Goal: Navigation & Orientation: Find specific page/section

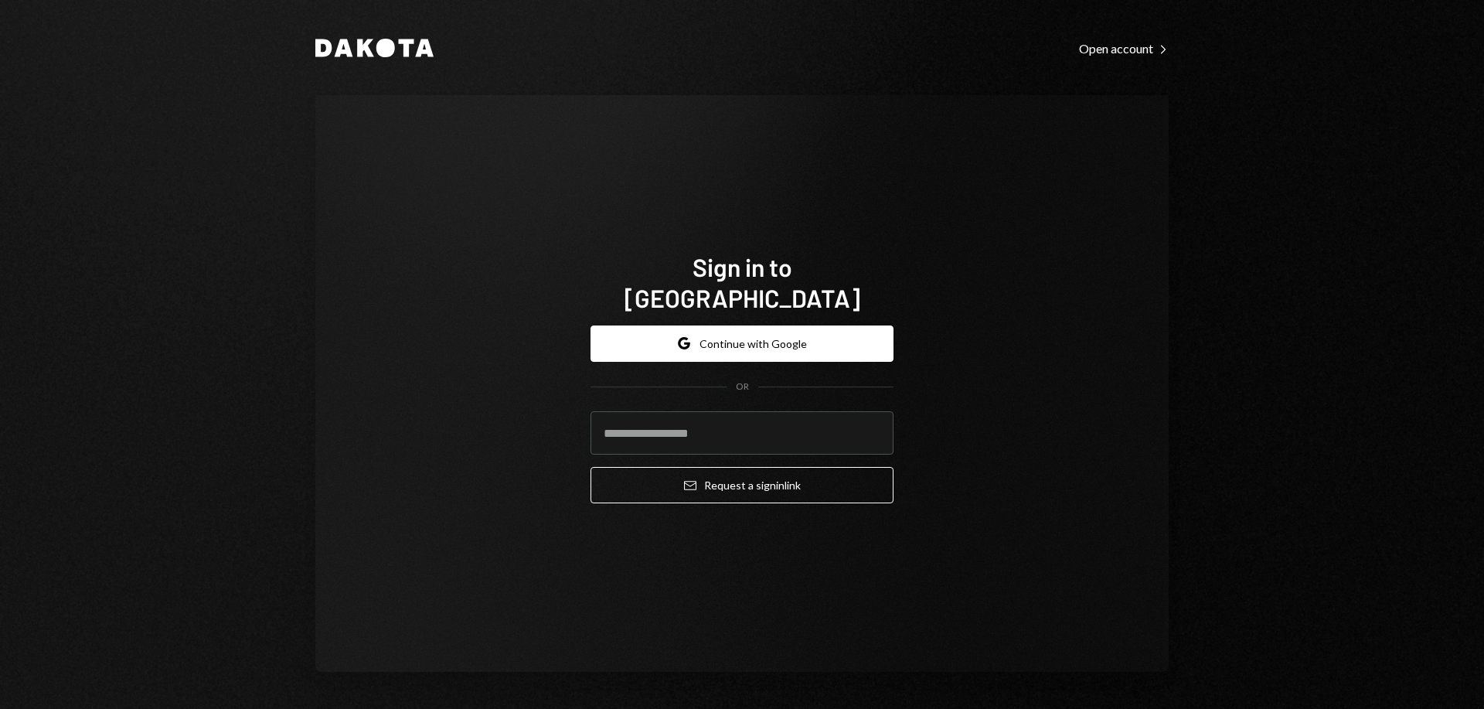
type input "**********"
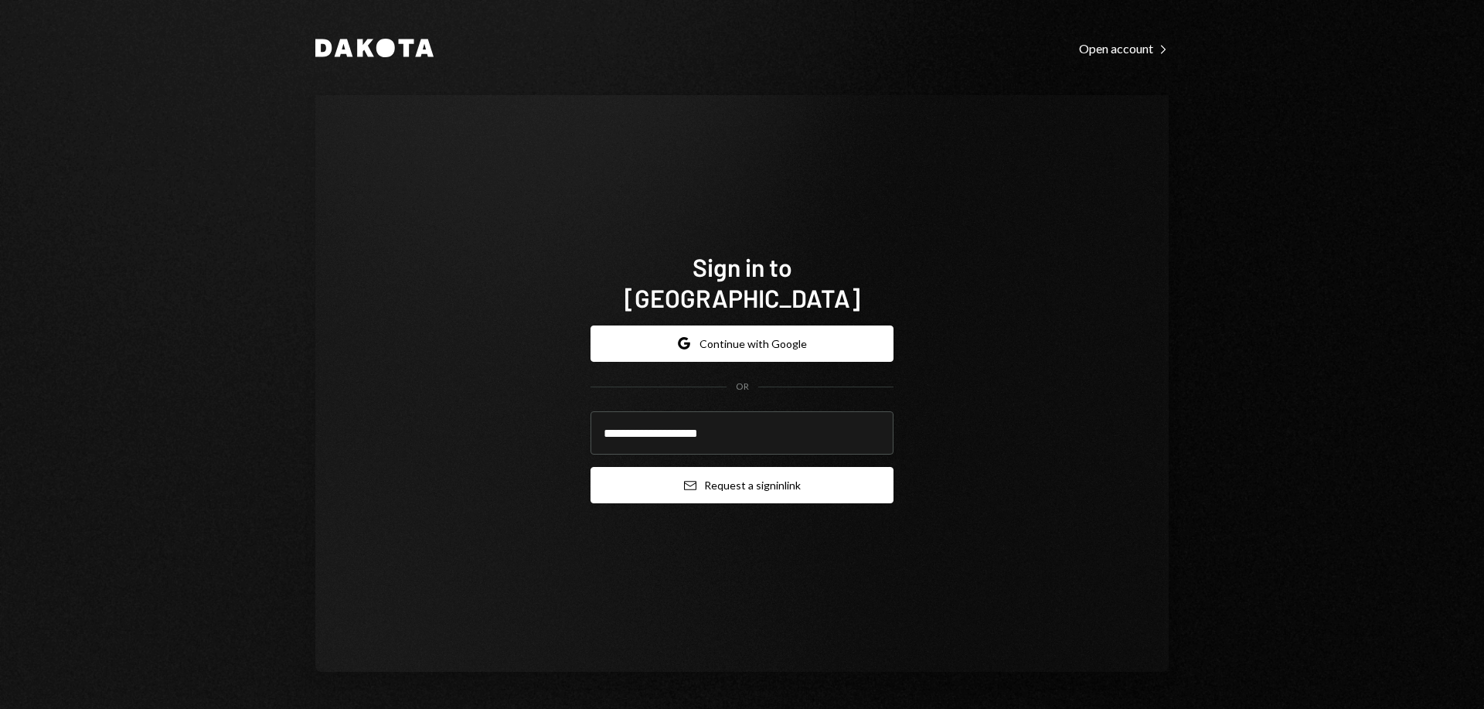
click at [792, 476] on button "Email Request a sign in link" at bounding box center [742, 485] width 303 height 36
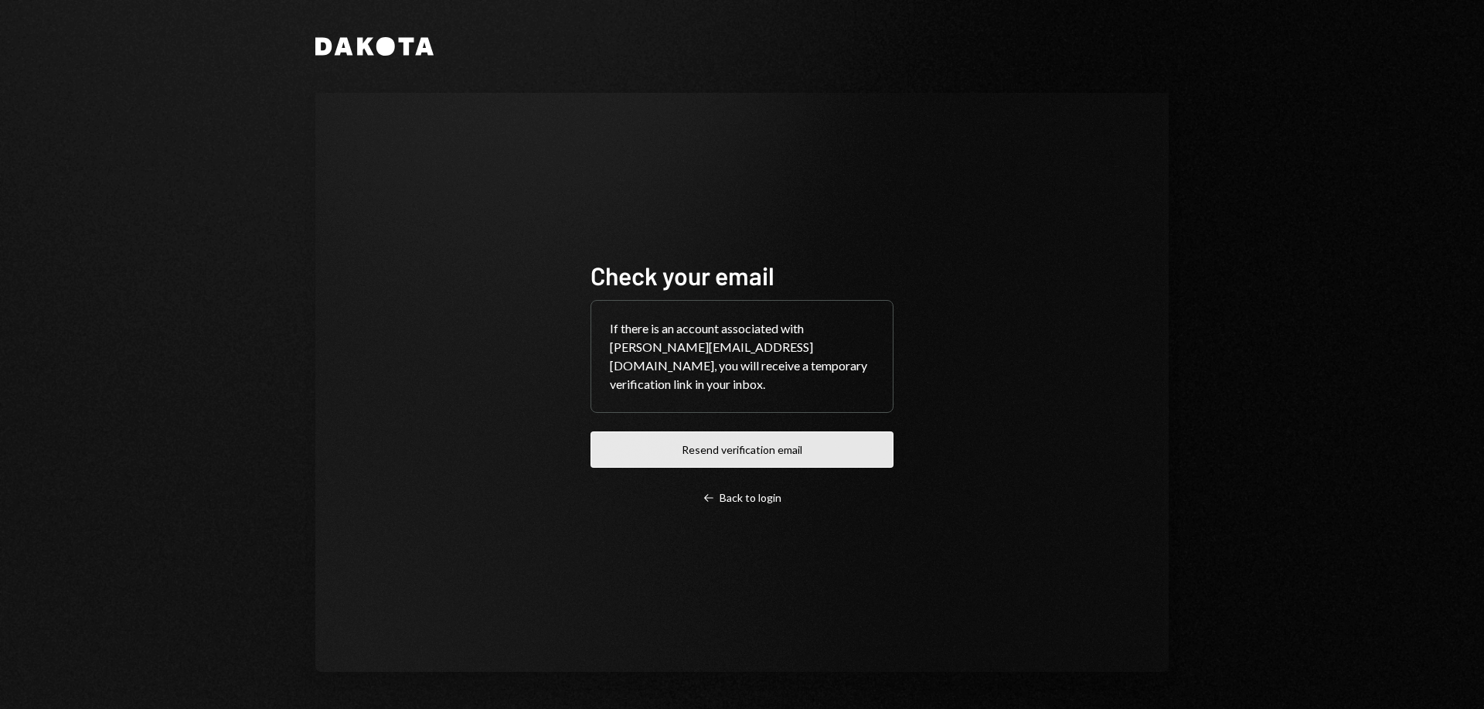
click at [816, 444] on button "Resend verification email" at bounding box center [742, 449] width 303 height 36
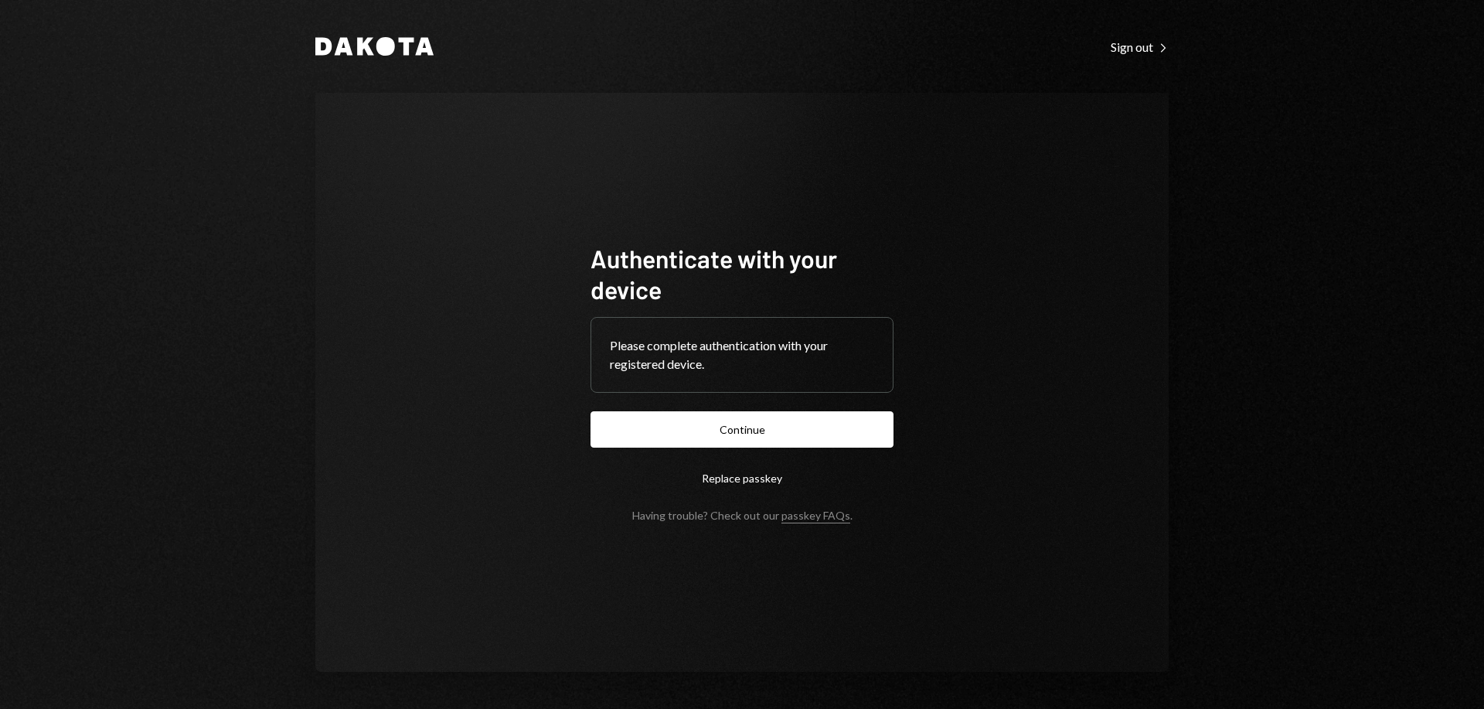
click at [817, 431] on button "Continue" at bounding box center [742, 429] width 303 height 36
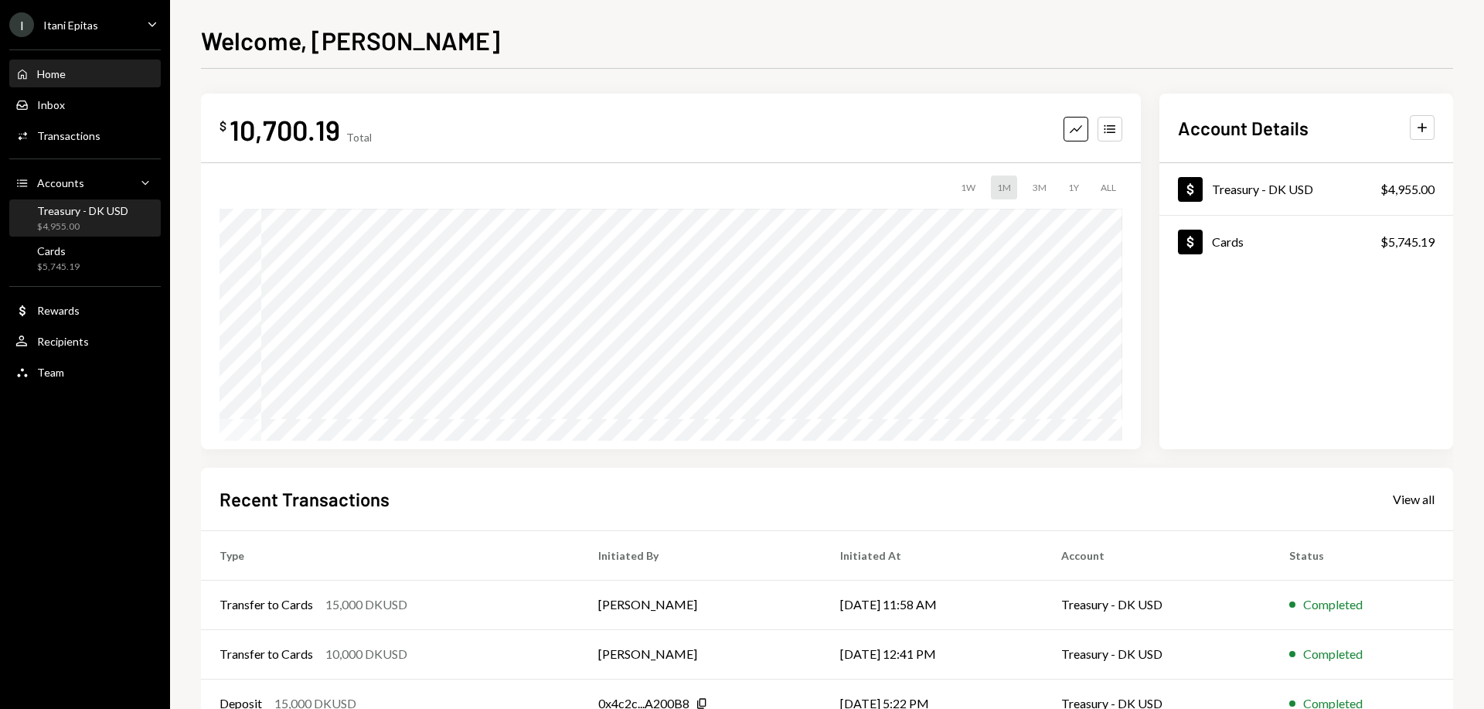
click at [73, 217] on div "Treasury - DK USD $4,955.00" at bounding box center [82, 218] width 91 height 29
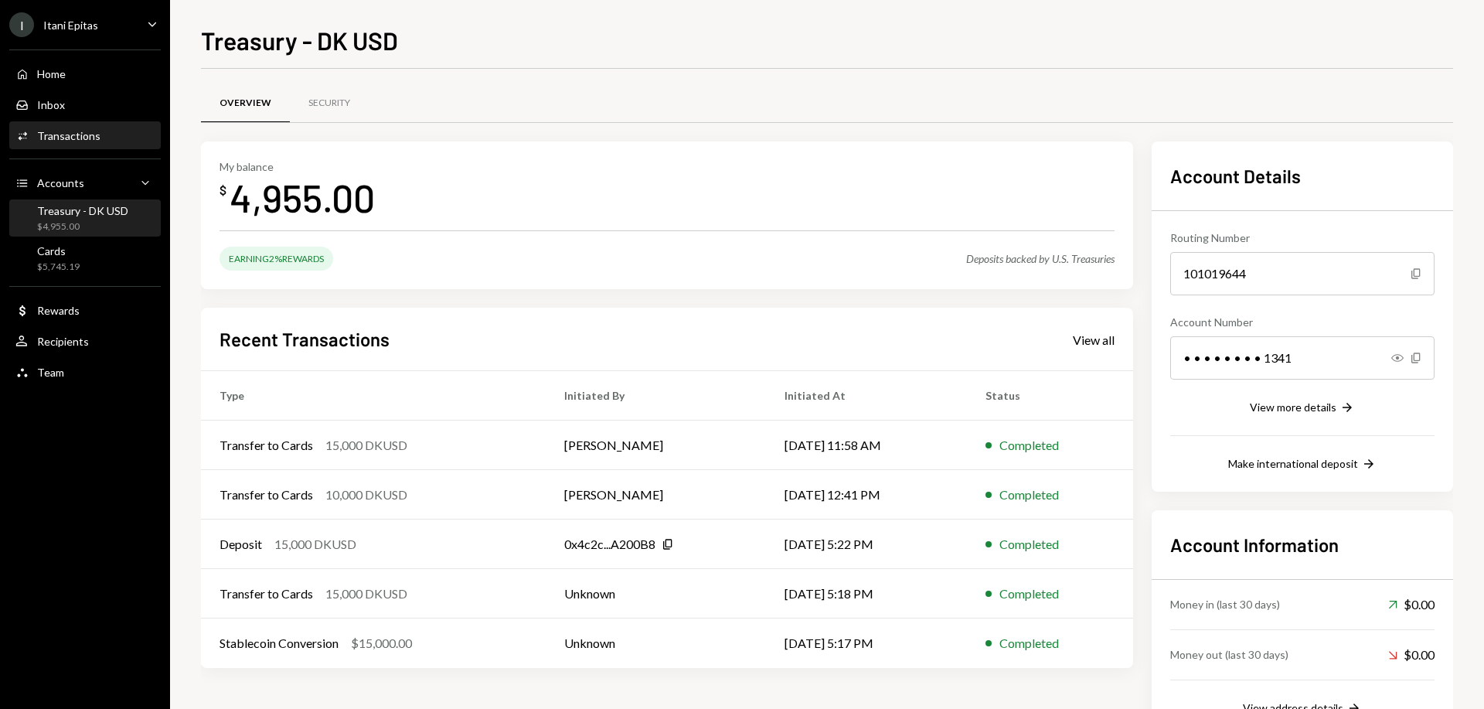
click at [71, 129] on div "Activities Transactions" at bounding box center [57, 136] width 85 height 14
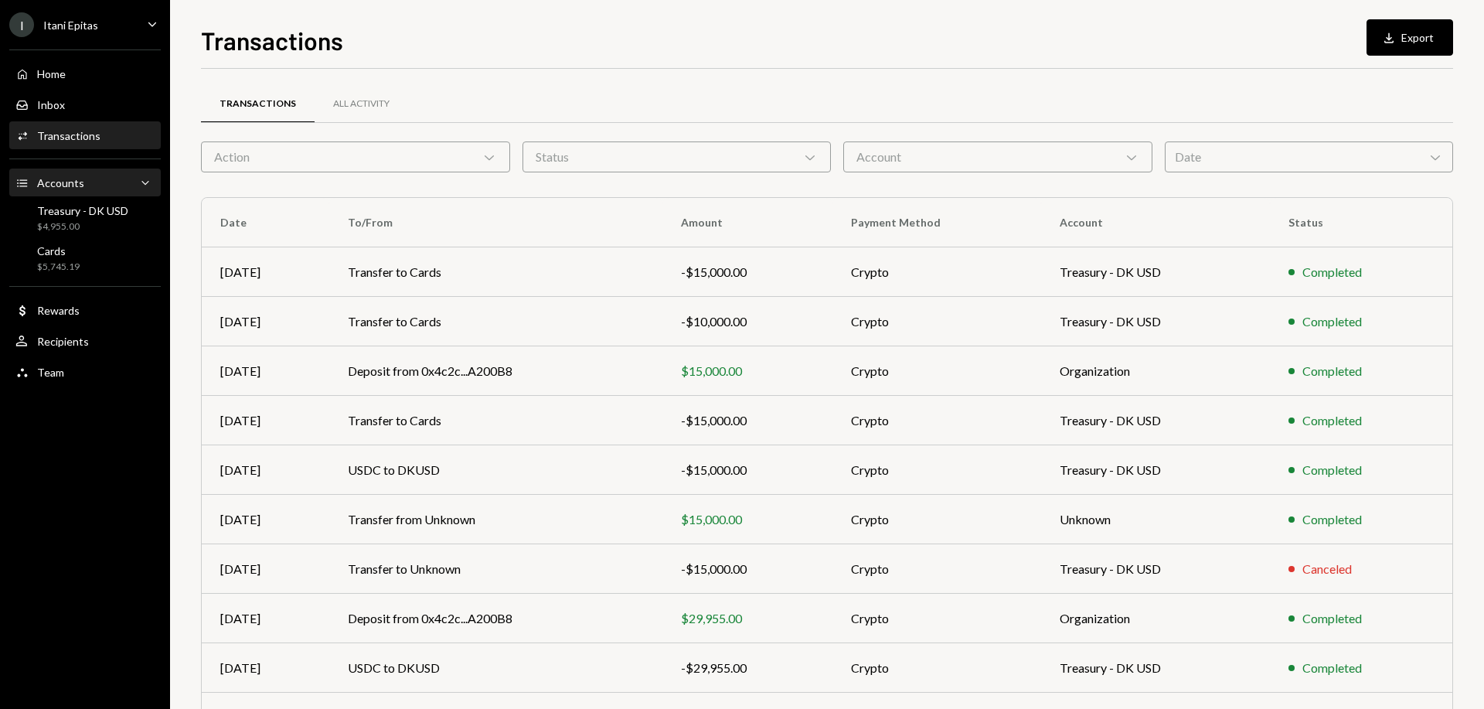
click at [78, 186] on div "Accounts" at bounding box center [60, 182] width 47 height 13
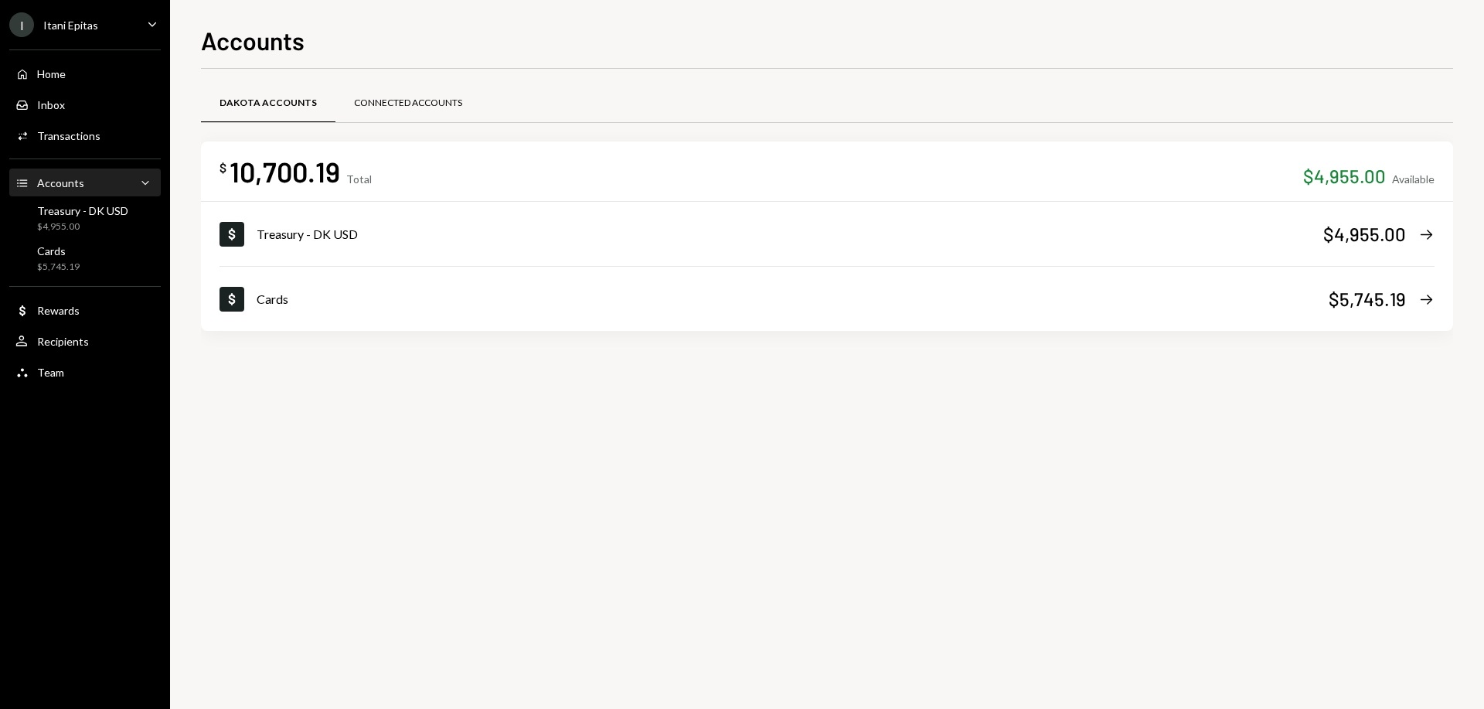
click at [416, 104] on div "Connected Accounts" at bounding box center [408, 103] width 108 height 13
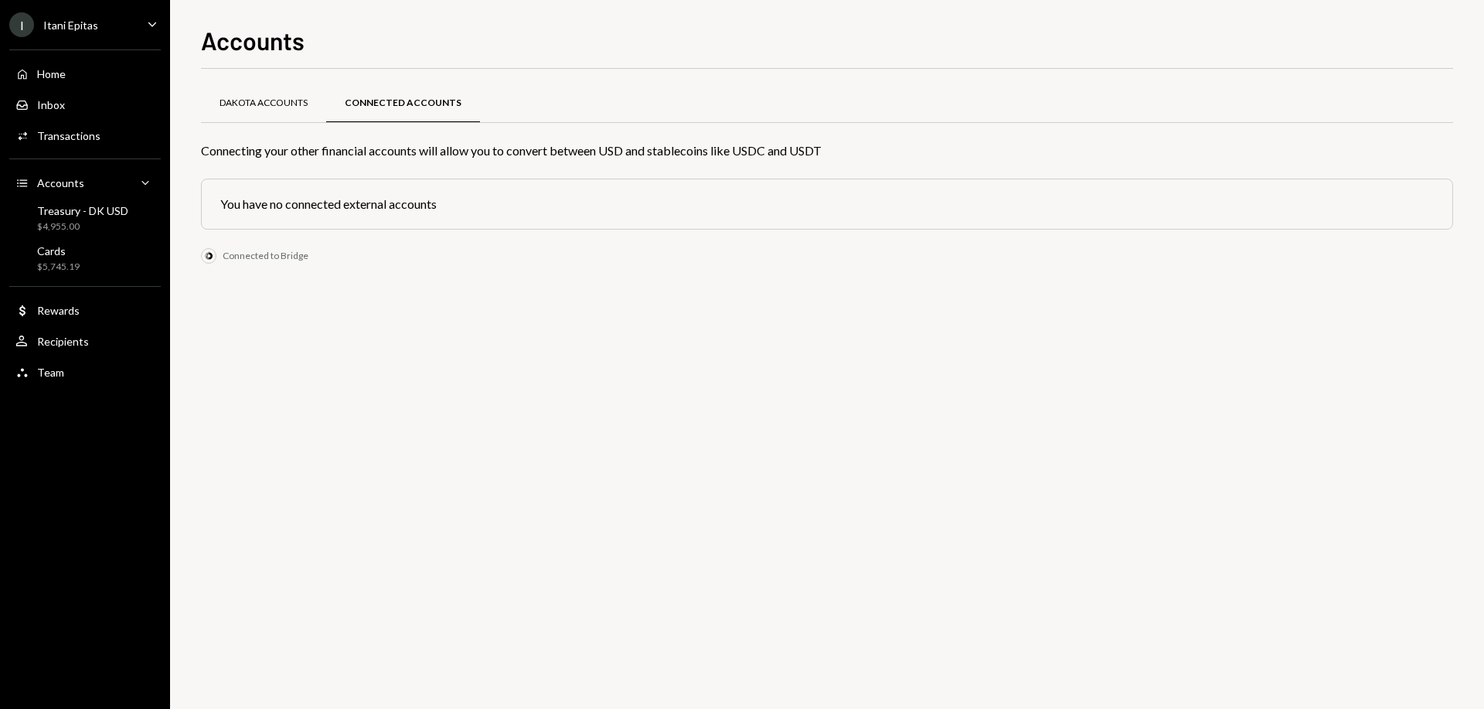
click at [290, 111] on div "Dakota Accounts" at bounding box center [263, 104] width 125 height 37
